Goal: Task Accomplishment & Management: Manage account settings

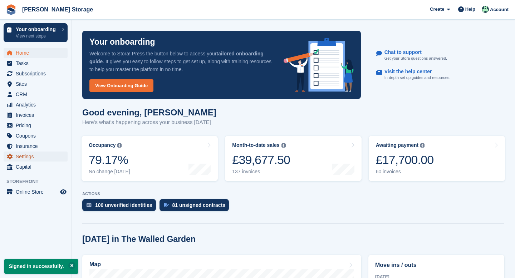
click at [32, 161] on span "Settings" at bounding box center [37, 157] width 43 height 10
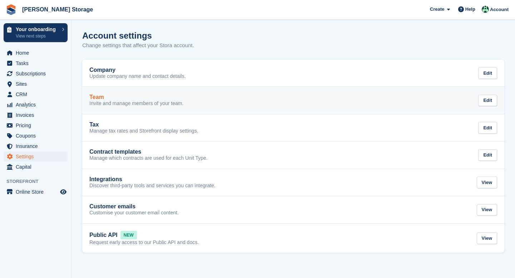
click at [112, 96] on div "Team" at bounding box center [136, 97] width 94 height 6
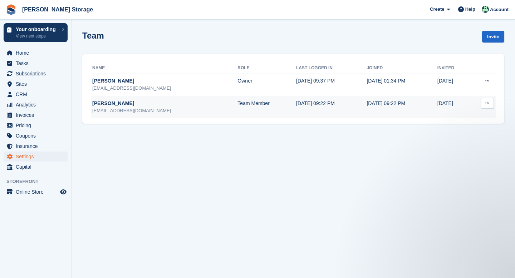
click at [401, 118] on div "Name Role Last logged in Joined Invited Nicholas Pain admin@rushtonstorage.com …" at bounding box center [293, 89] width 422 height 70
click at [411, 106] on td "[DATE] 09:22 PM" at bounding box center [402, 107] width 70 height 22
click at [486, 108] on button at bounding box center [487, 103] width 13 height 11
click at [468, 118] on p "Edit team member" at bounding box center [459, 117] width 62 height 9
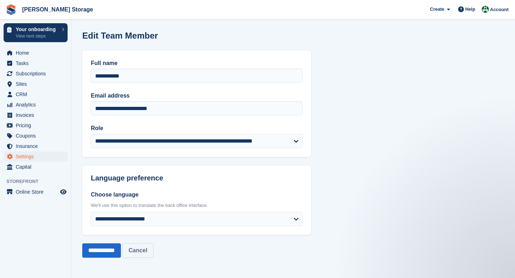
click at [153, 255] on link "Cancel" at bounding box center [137, 251] width 31 height 14
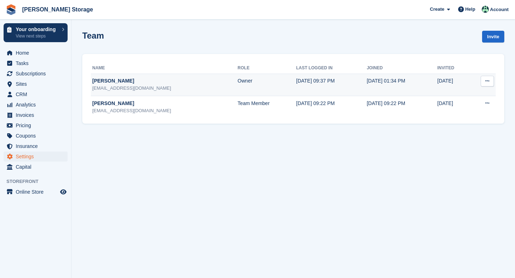
click at [296, 91] on td "[DATE] 09:37 PM" at bounding box center [331, 85] width 70 height 22
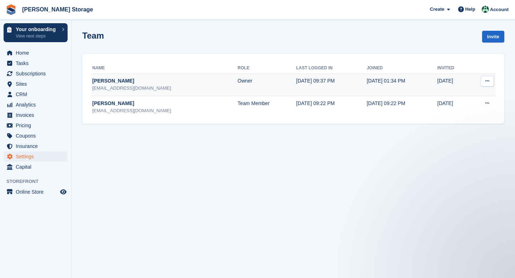
click at [488, 79] on icon at bounding box center [487, 81] width 4 height 5
click at [466, 93] on p "Edit team member" at bounding box center [459, 94] width 62 height 9
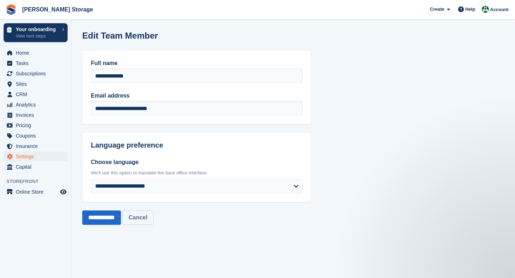
click at [153, 221] on link "Cancel" at bounding box center [137, 218] width 31 height 14
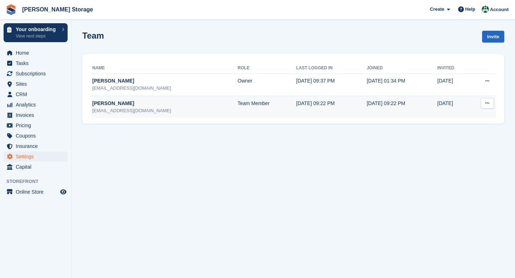
click at [486, 103] on icon at bounding box center [487, 103] width 4 height 5
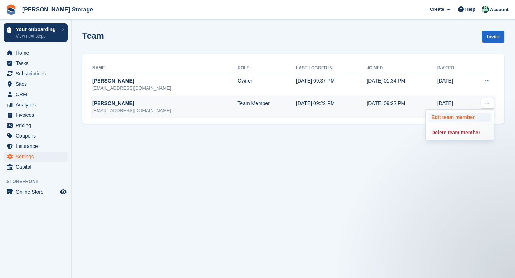
click at [468, 116] on p "Edit team member" at bounding box center [459, 117] width 62 height 9
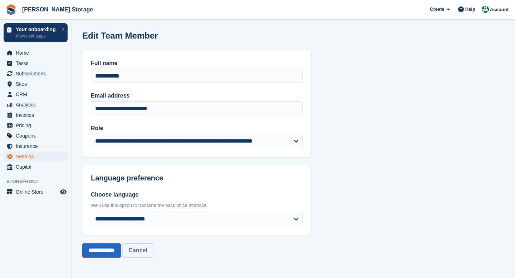
click at [153, 250] on link "Cancel" at bounding box center [137, 251] width 31 height 14
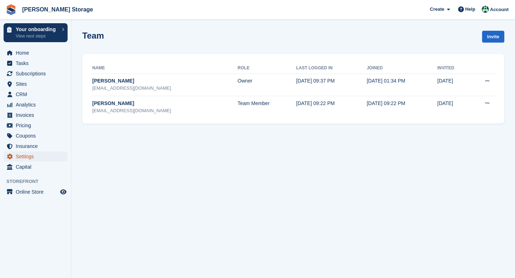
click at [31, 157] on span "Settings" at bounding box center [37, 157] width 43 height 10
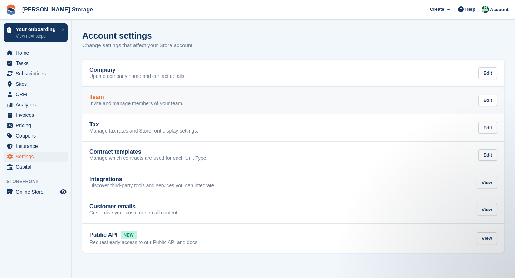
click at [133, 99] on div "Team" at bounding box center [136, 97] width 94 height 6
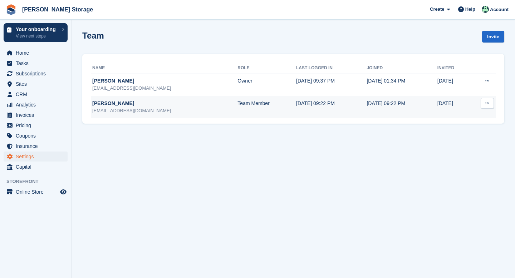
click at [484, 105] on button at bounding box center [487, 103] width 13 height 11
click at [459, 116] on p "Edit team member" at bounding box center [459, 117] width 62 height 9
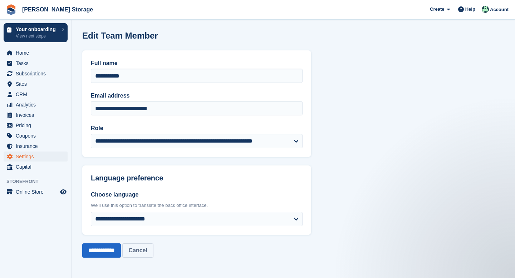
click at [151, 252] on link "Cancel" at bounding box center [137, 251] width 31 height 14
